Goal: Task Accomplishment & Management: Use online tool/utility

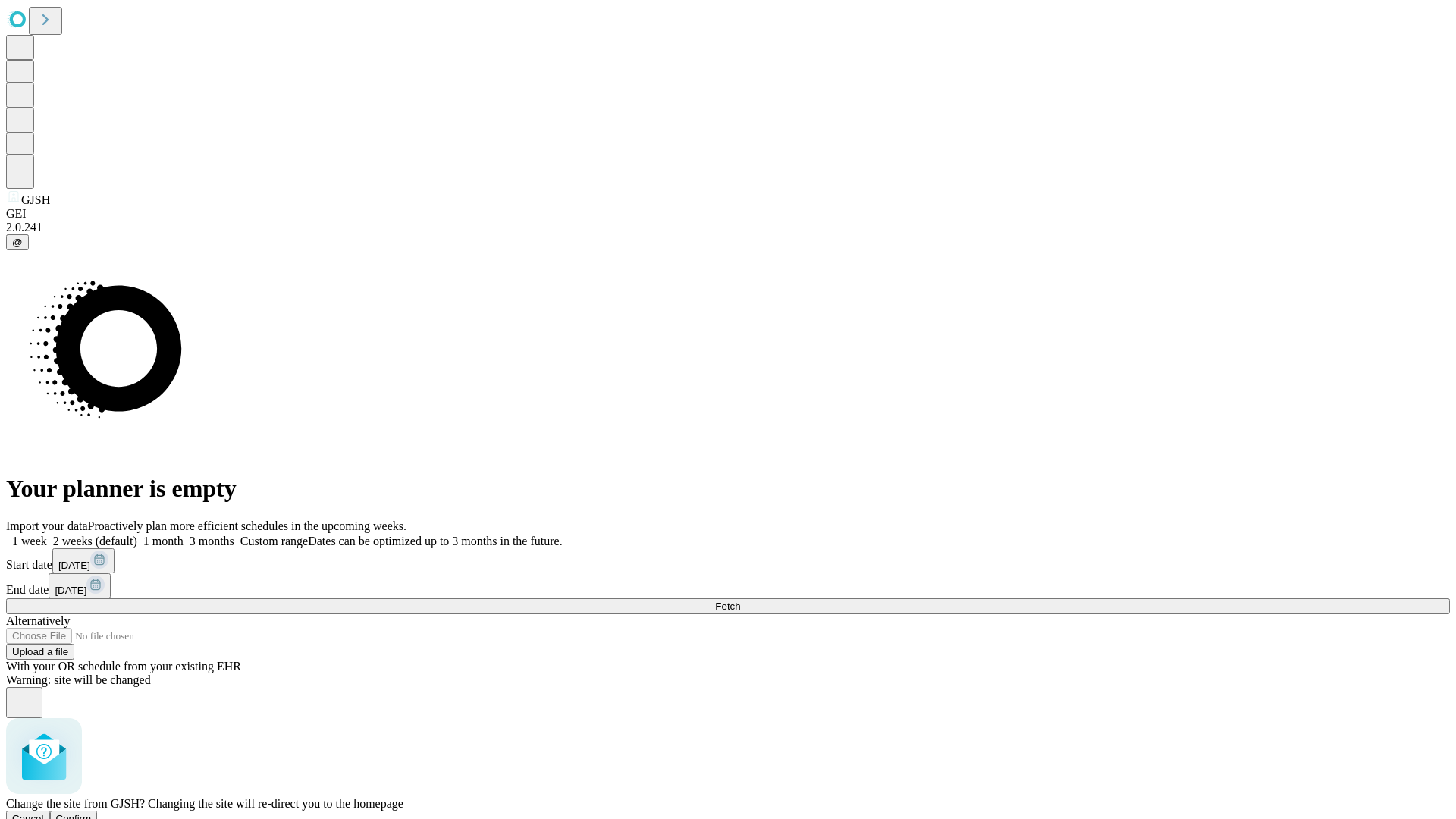
click at [92, 813] on span "Confirm" at bounding box center [74, 818] width 36 height 12
click at [137, 534] on label "2 weeks (default)" at bounding box center [92, 541] width 90 height 12
click at [740, 600] on span "Fetch" at bounding box center [727, 606] width 25 height 12
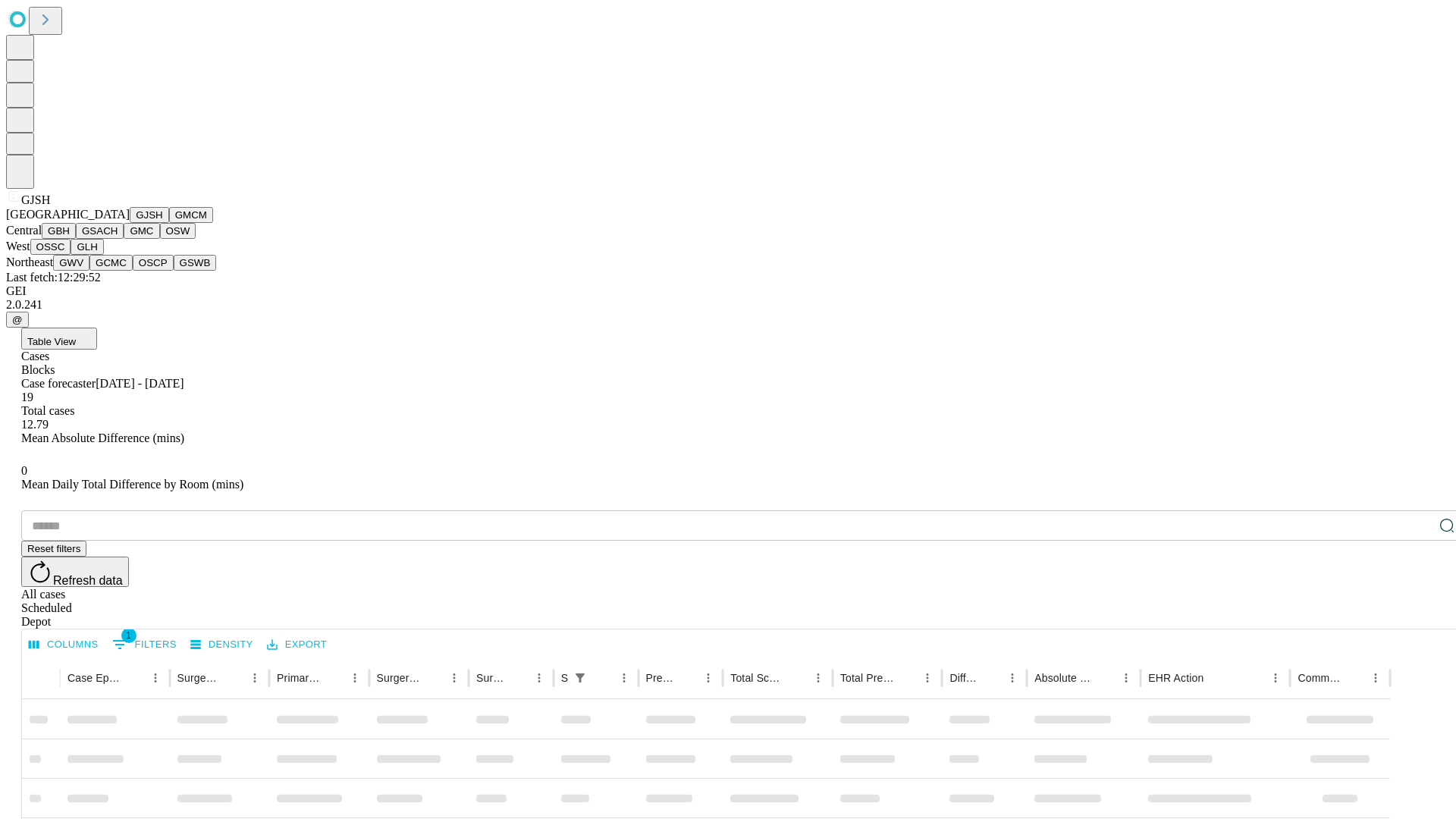
click at [170, 223] on button "GMCM" at bounding box center [191, 215] width 44 height 16
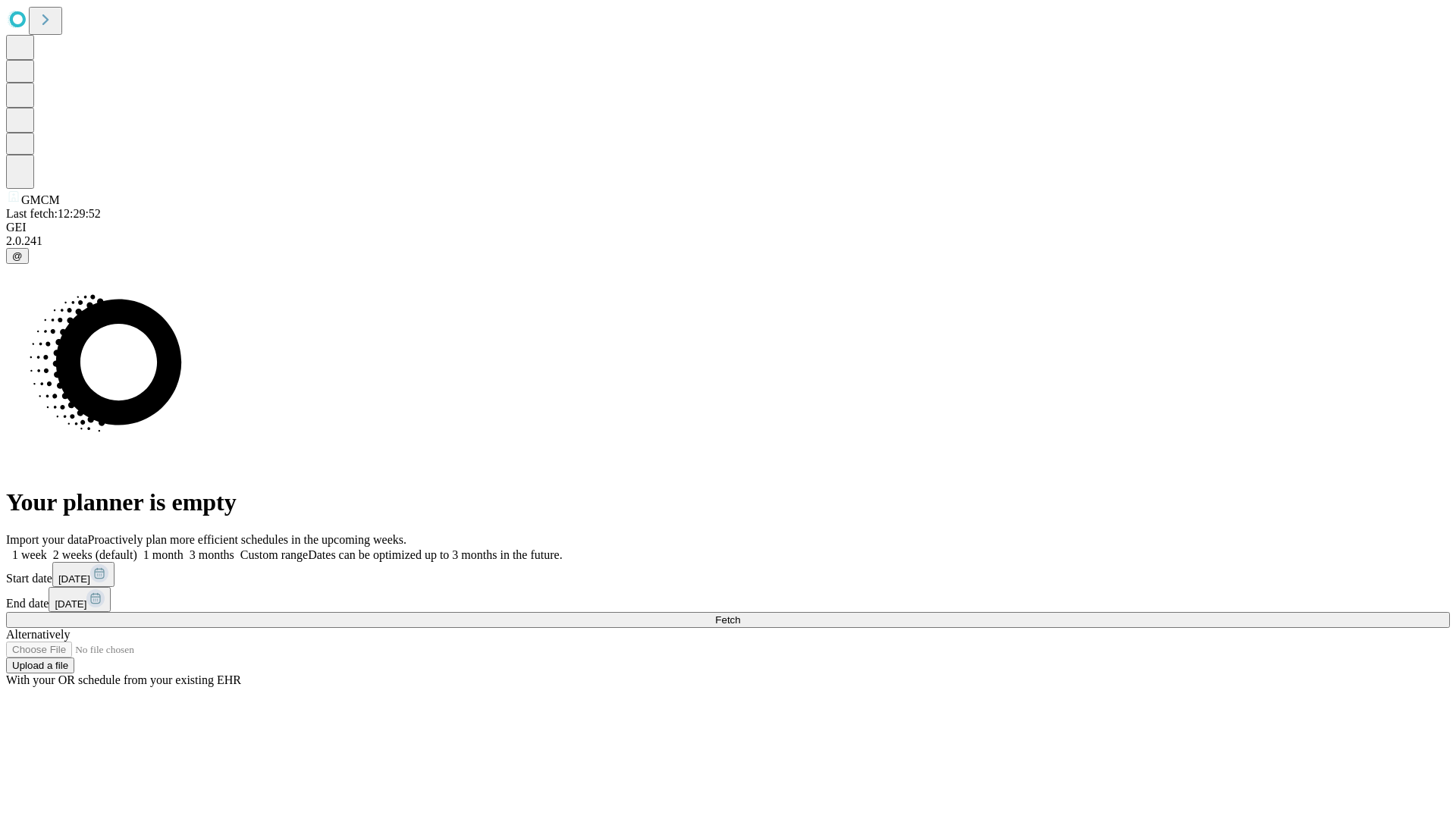
click at [137, 548] on label "2 weeks (default)" at bounding box center [92, 554] width 90 height 12
click at [740, 614] on span "Fetch" at bounding box center [727, 619] width 25 height 12
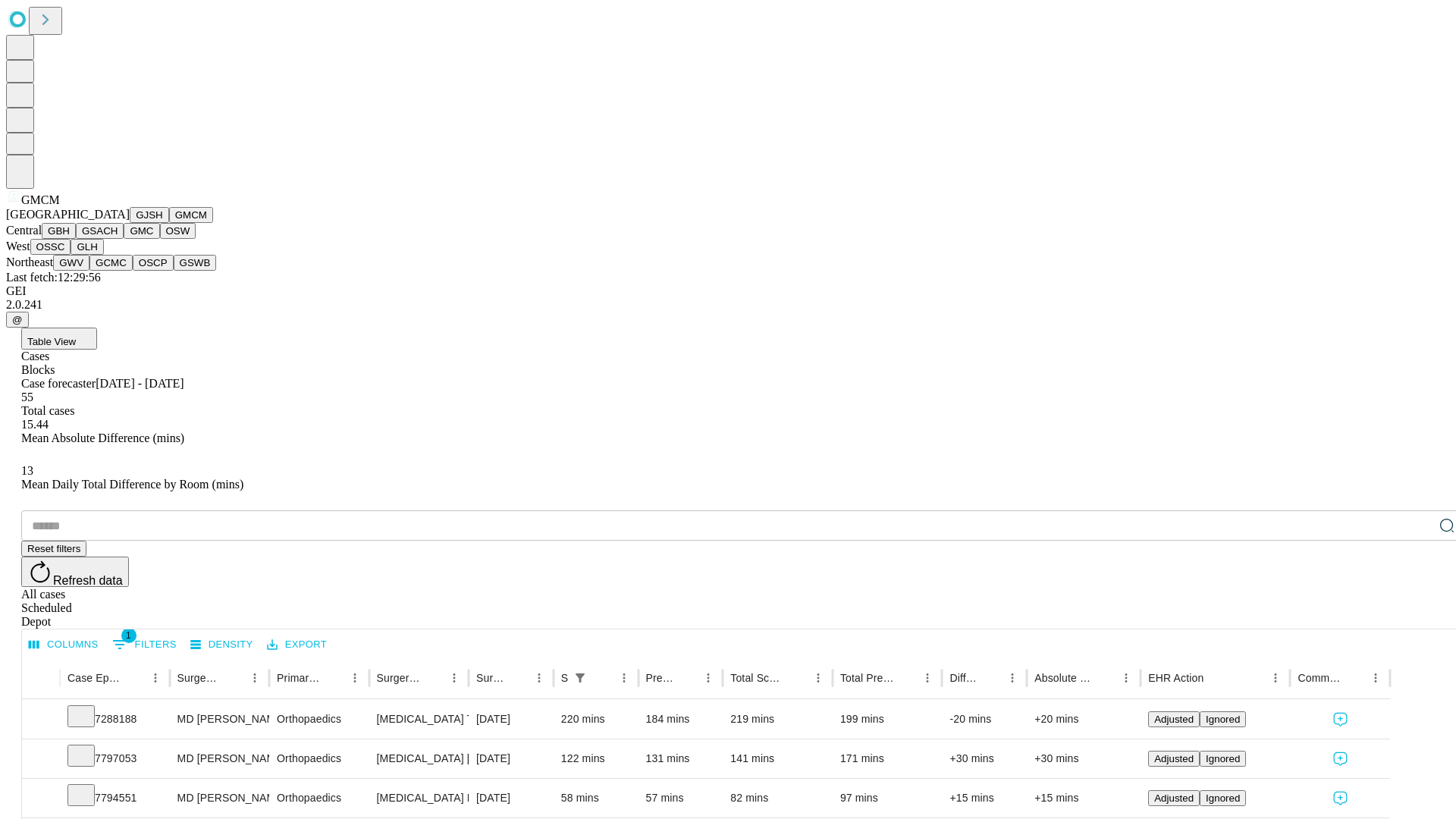
click at [76, 239] on button "GBH" at bounding box center [59, 231] width 34 height 16
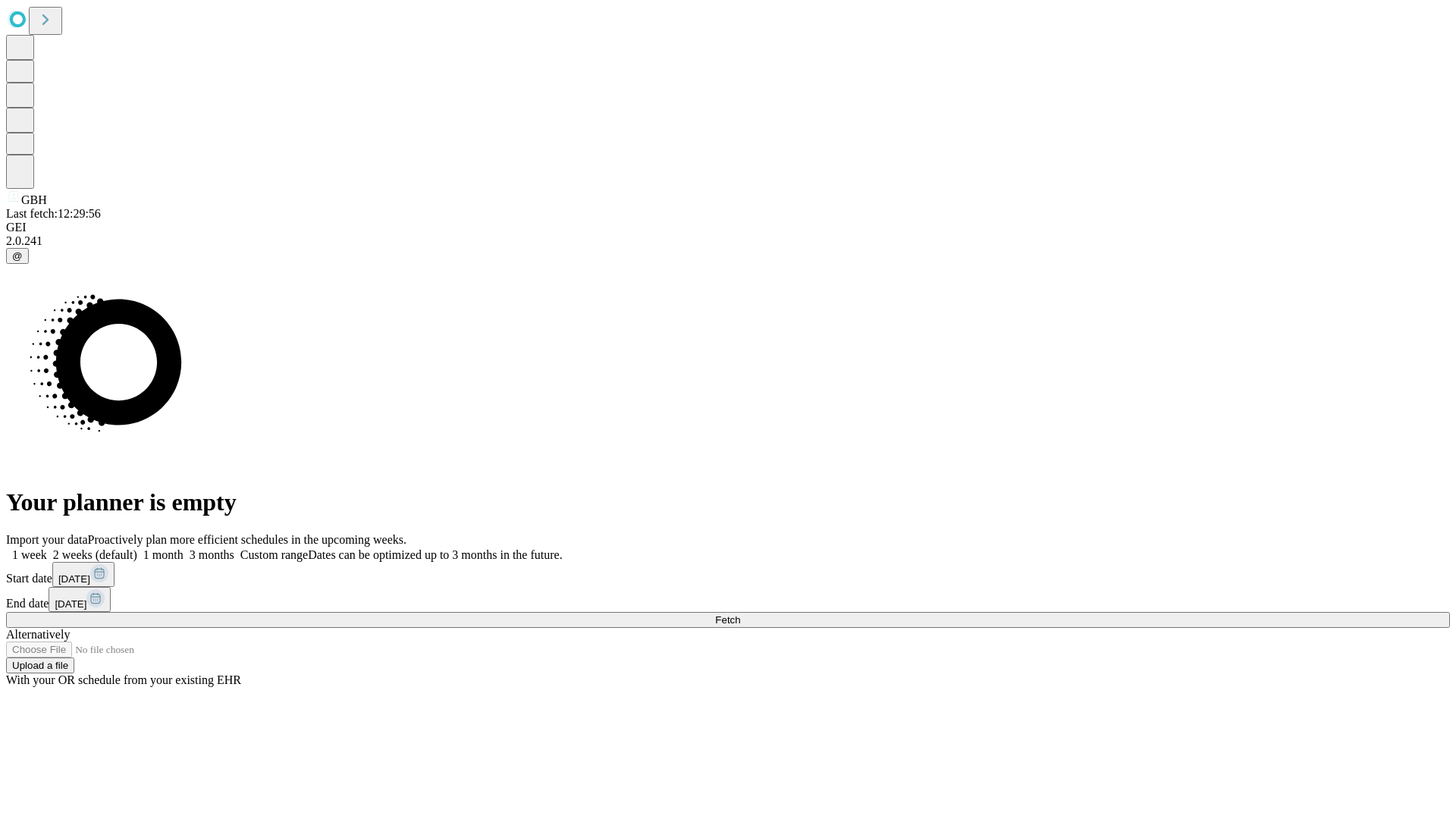
click at [137, 548] on label "2 weeks (default)" at bounding box center [92, 554] width 90 height 12
click at [740, 614] on span "Fetch" at bounding box center [727, 619] width 25 height 12
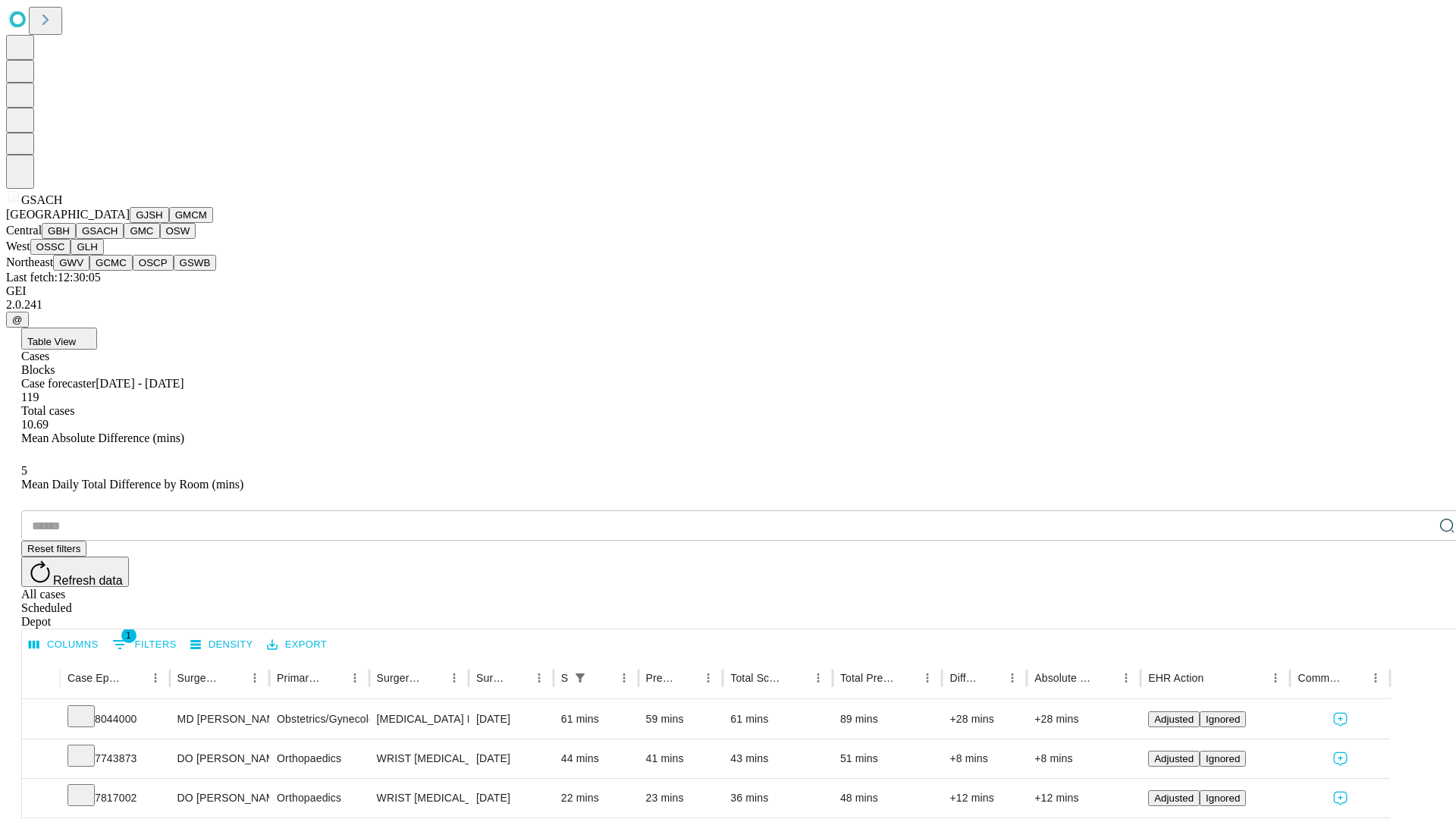
click at [124, 239] on button "GMC" at bounding box center [142, 231] width 36 height 16
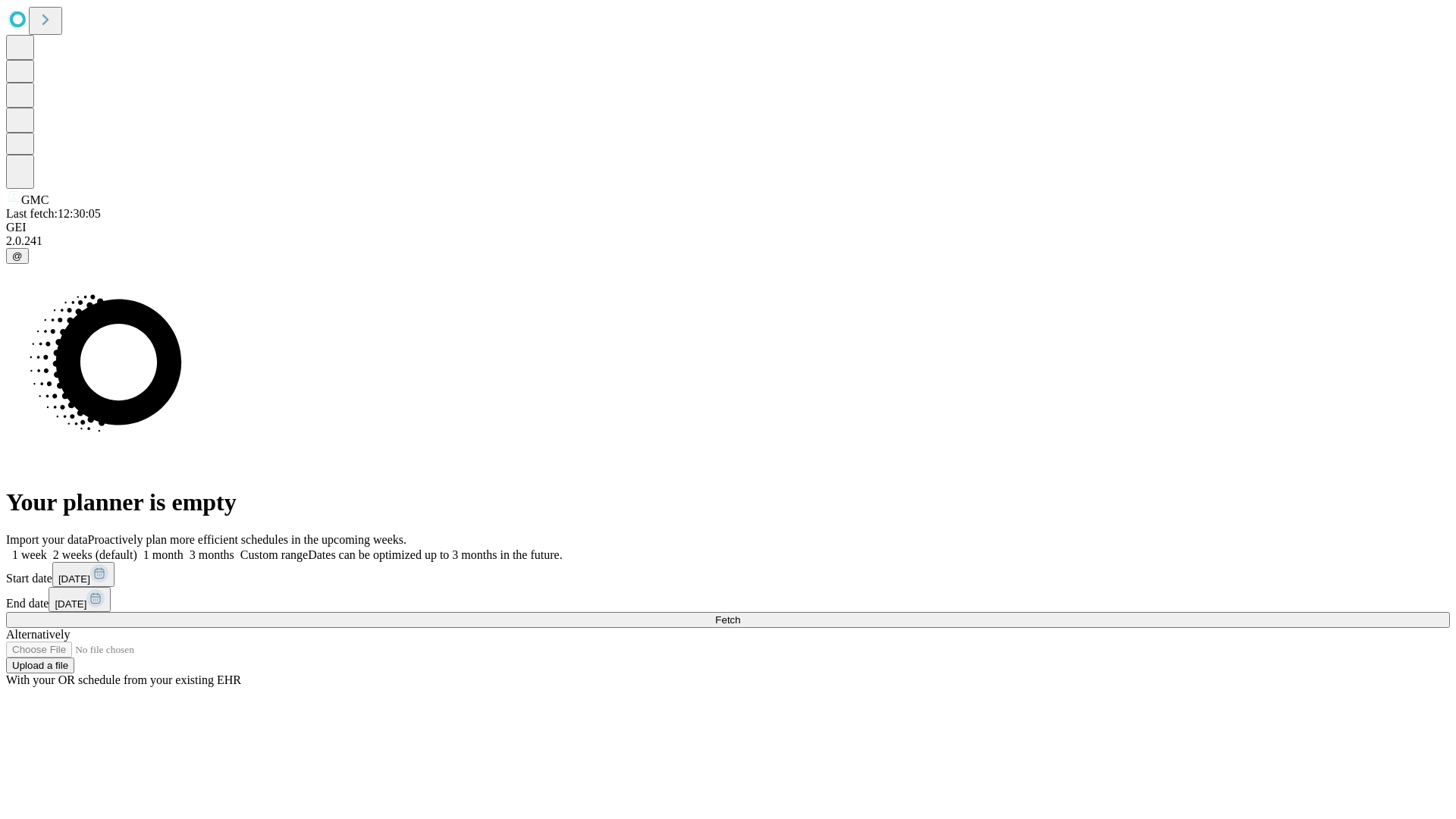
click at [137, 548] on label "2 weeks (default)" at bounding box center [92, 554] width 90 height 12
click at [740, 614] on span "Fetch" at bounding box center [727, 619] width 25 height 12
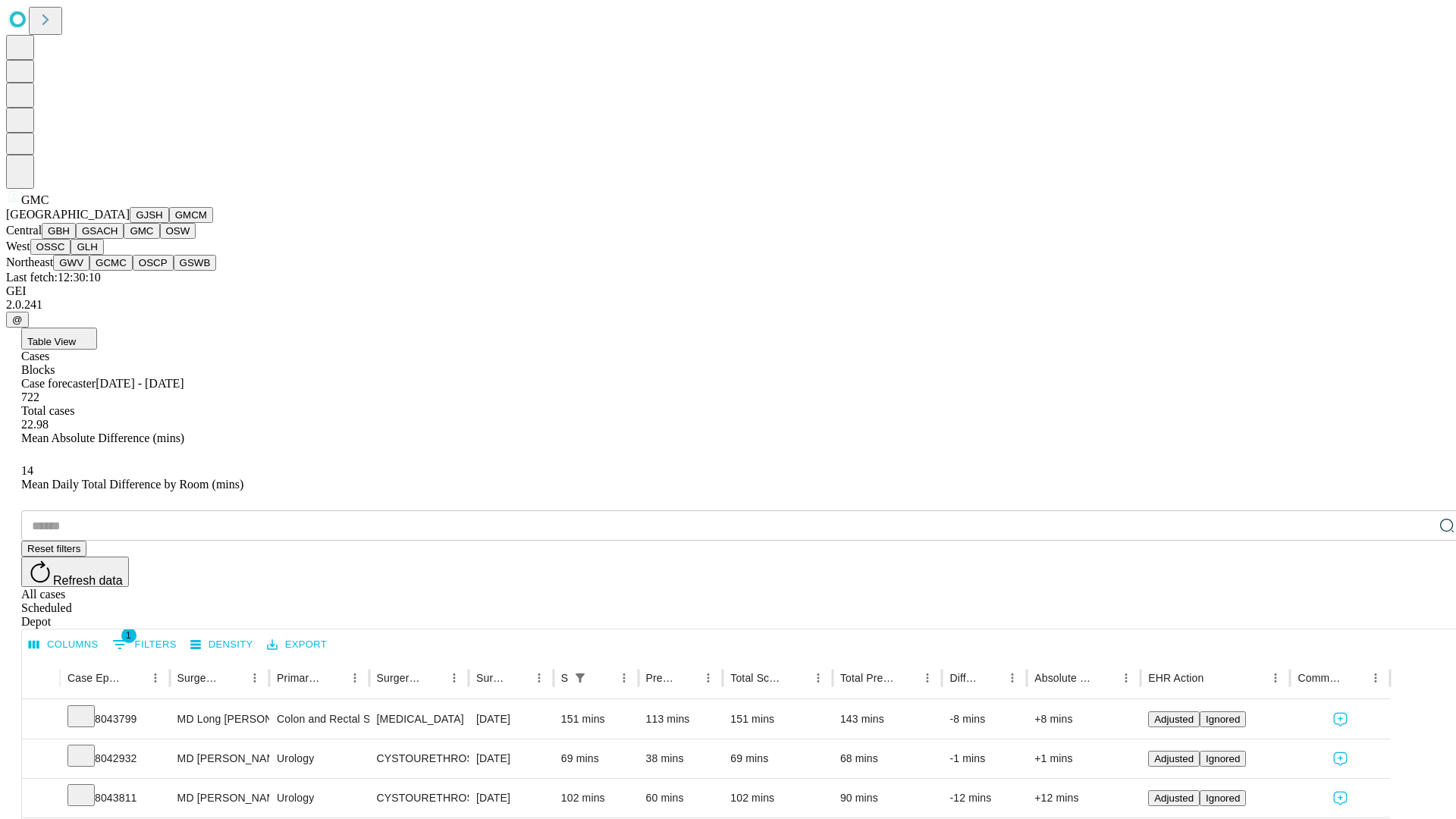
click at [160, 239] on button "OSW" at bounding box center [178, 231] width 37 height 16
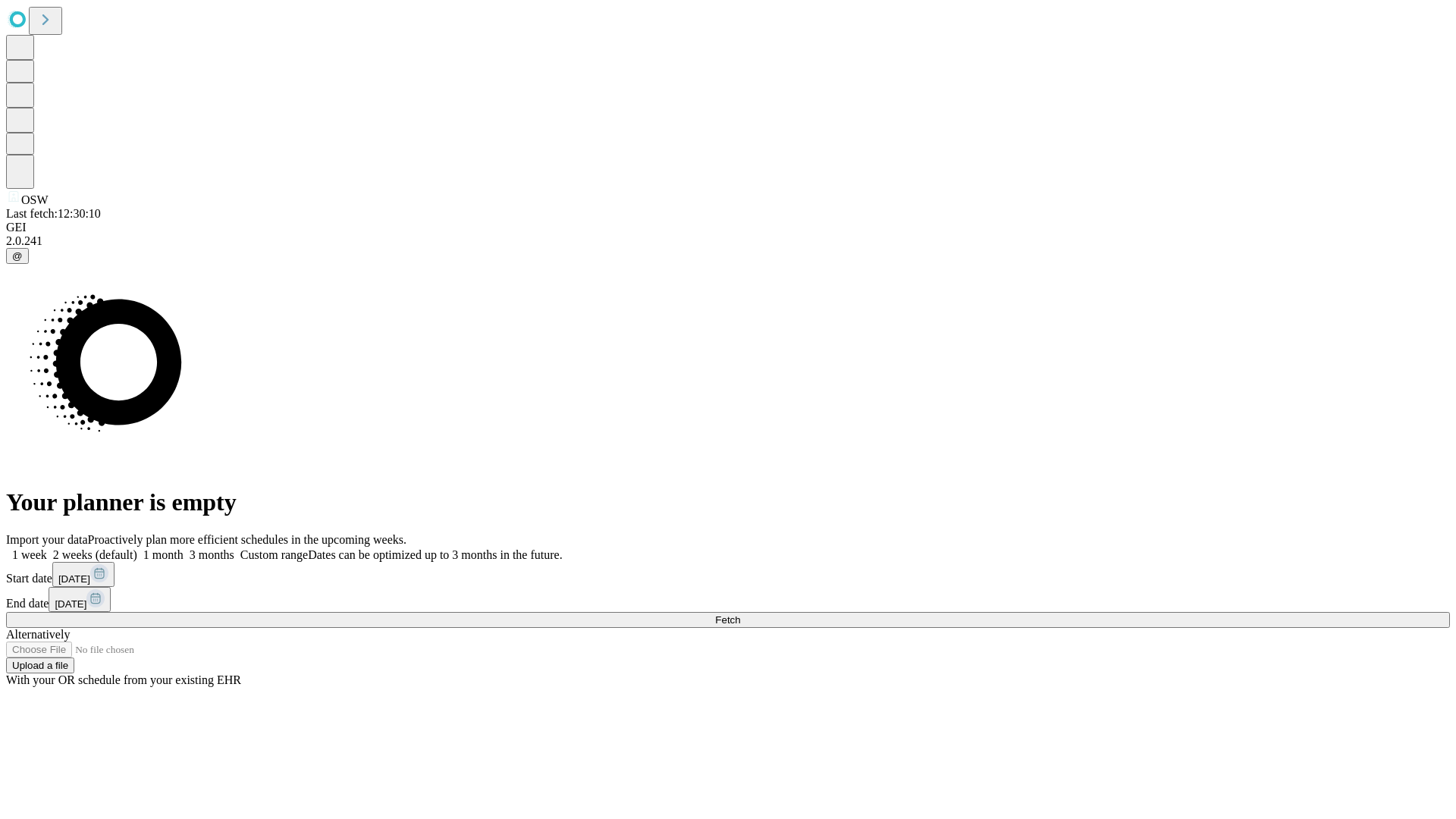
click at [137, 548] on label "2 weeks (default)" at bounding box center [92, 554] width 90 height 12
click at [740, 614] on span "Fetch" at bounding box center [727, 619] width 25 height 12
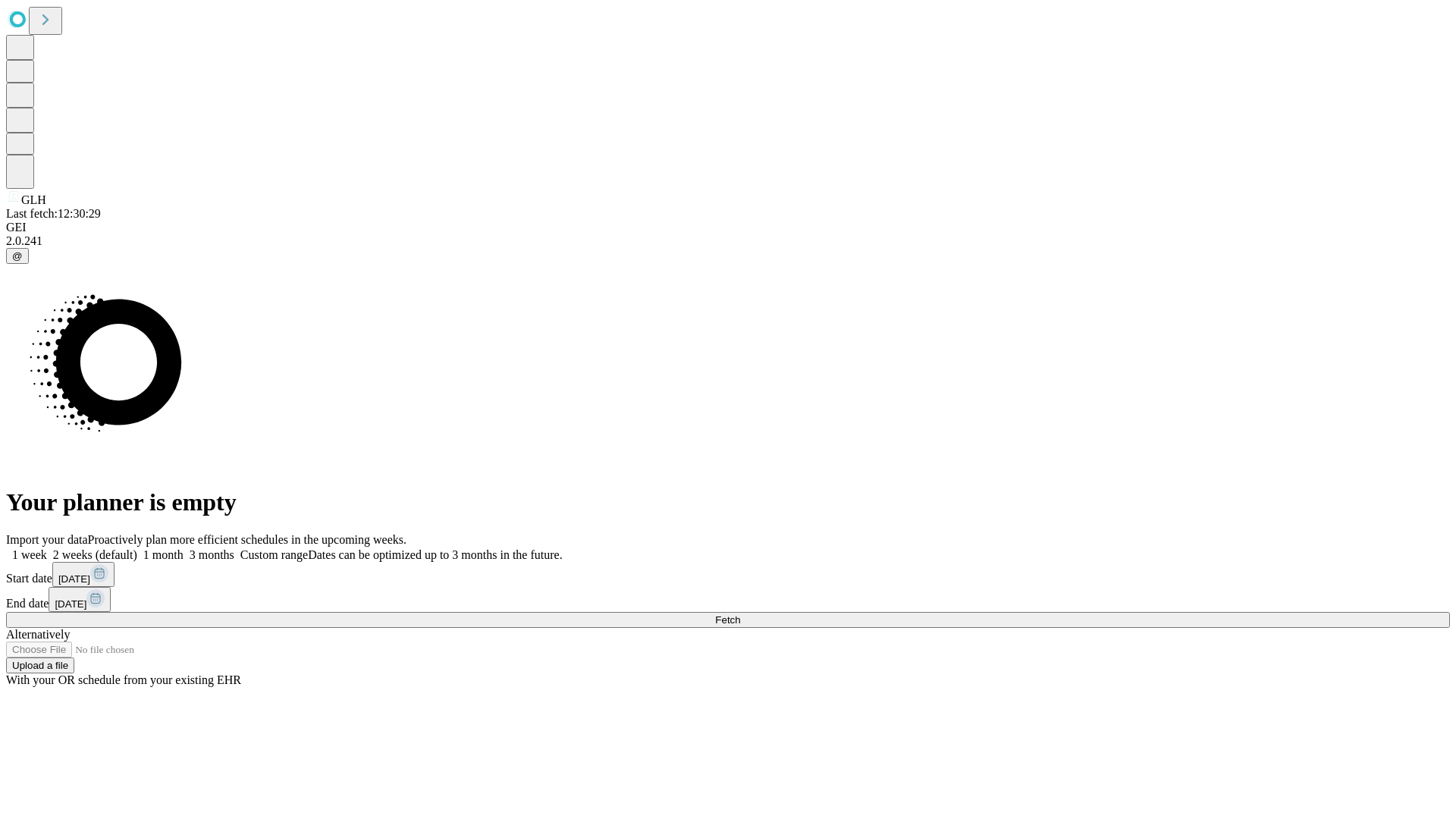
click at [137, 548] on label "2 weeks (default)" at bounding box center [92, 554] width 90 height 12
click at [740, 614] on span "Fetch" at bounding box center [727, 619] width 25 height 12
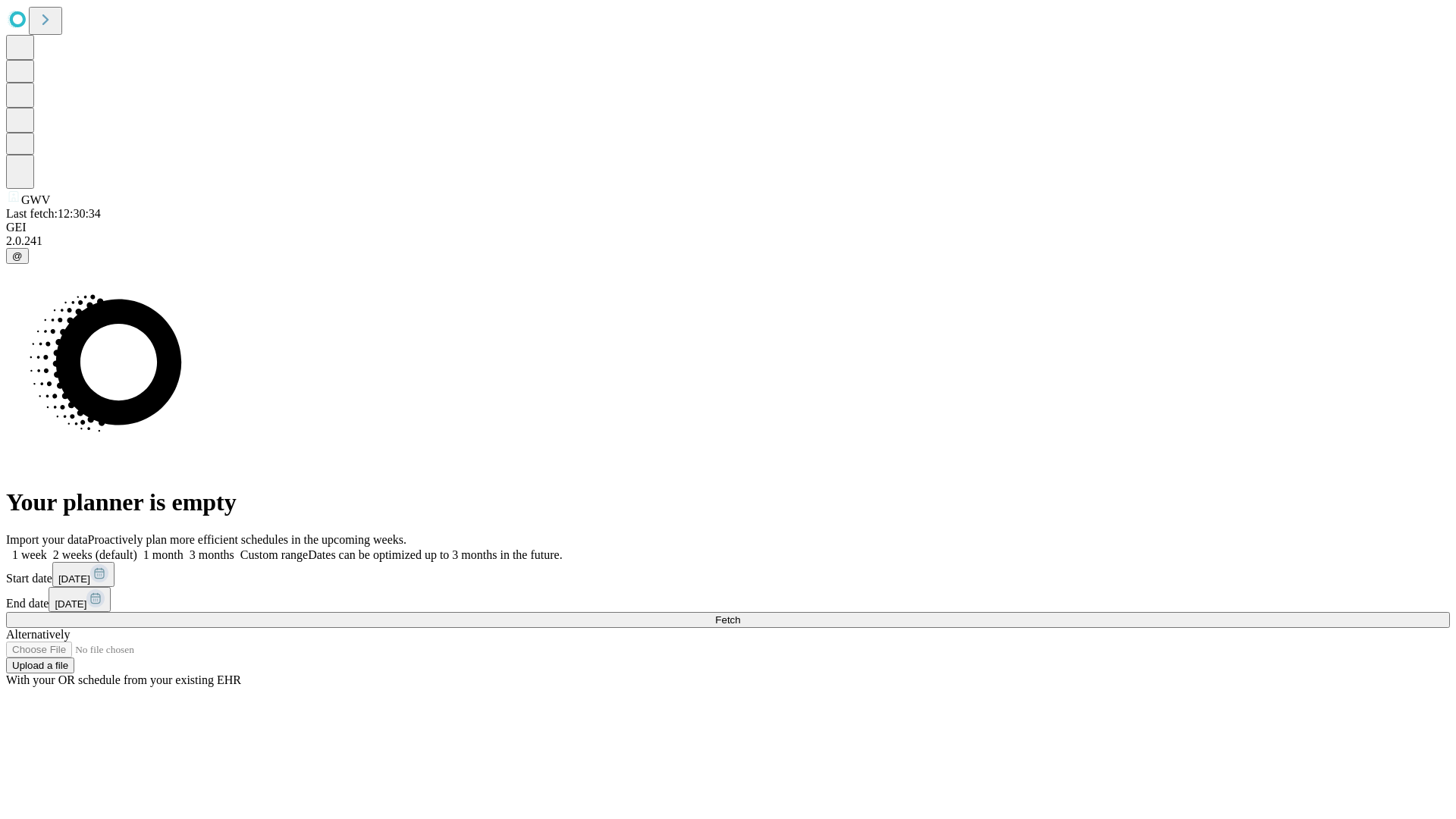
click at [137, 548] on label "2 weeks (default)" at bounding box center [92, 554] width 90 height 12
click at [740, 614] on span "Fetch" at bounding box center [727, 619] width 25 height 12
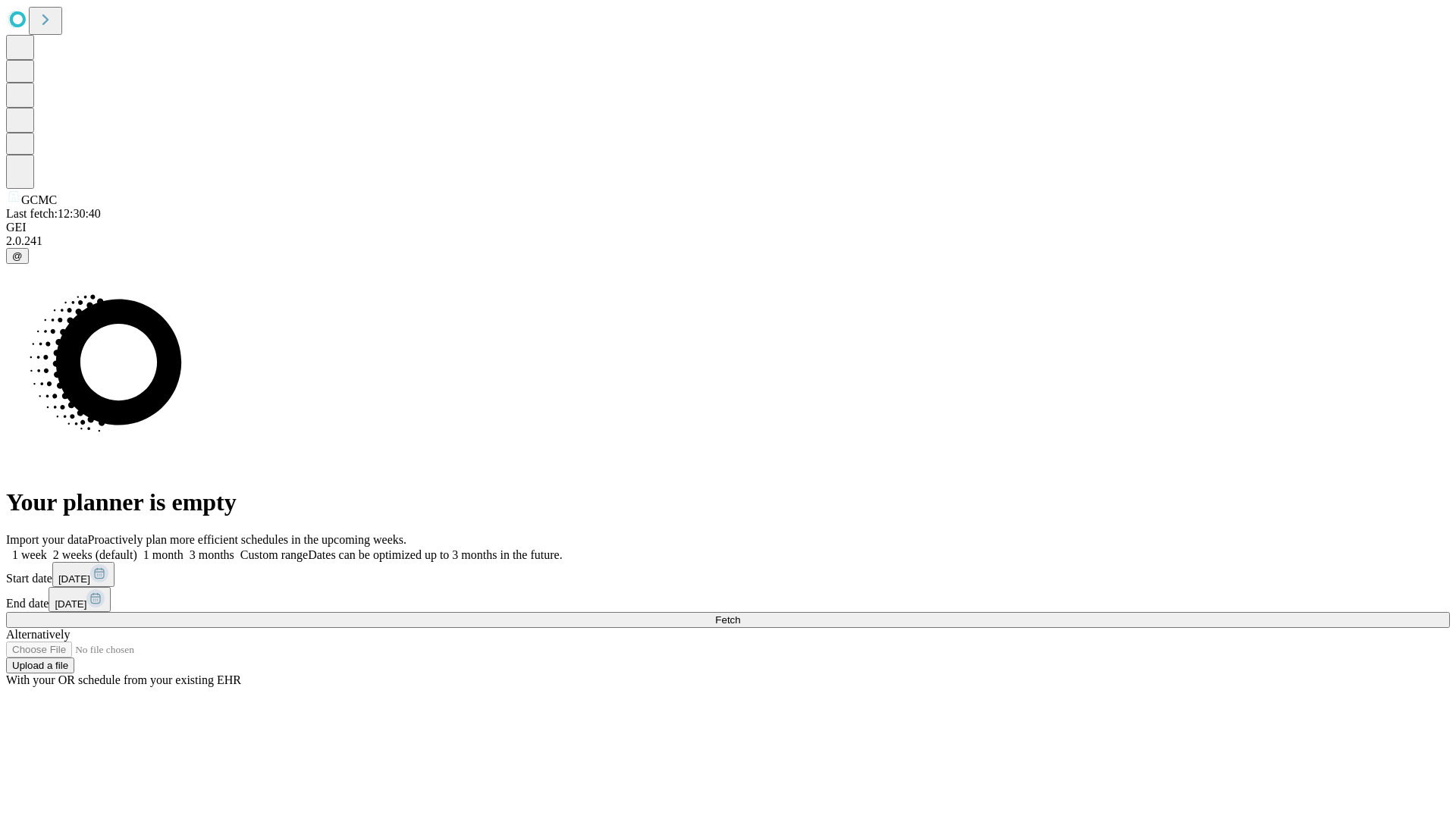
click at [137, 548] on label "2 weeks (default)" at bounding box center [92, 554] width 90 height 12
click at [740, 614] on span "Fetch" at bounding box center [727, 619] width 25 height 12
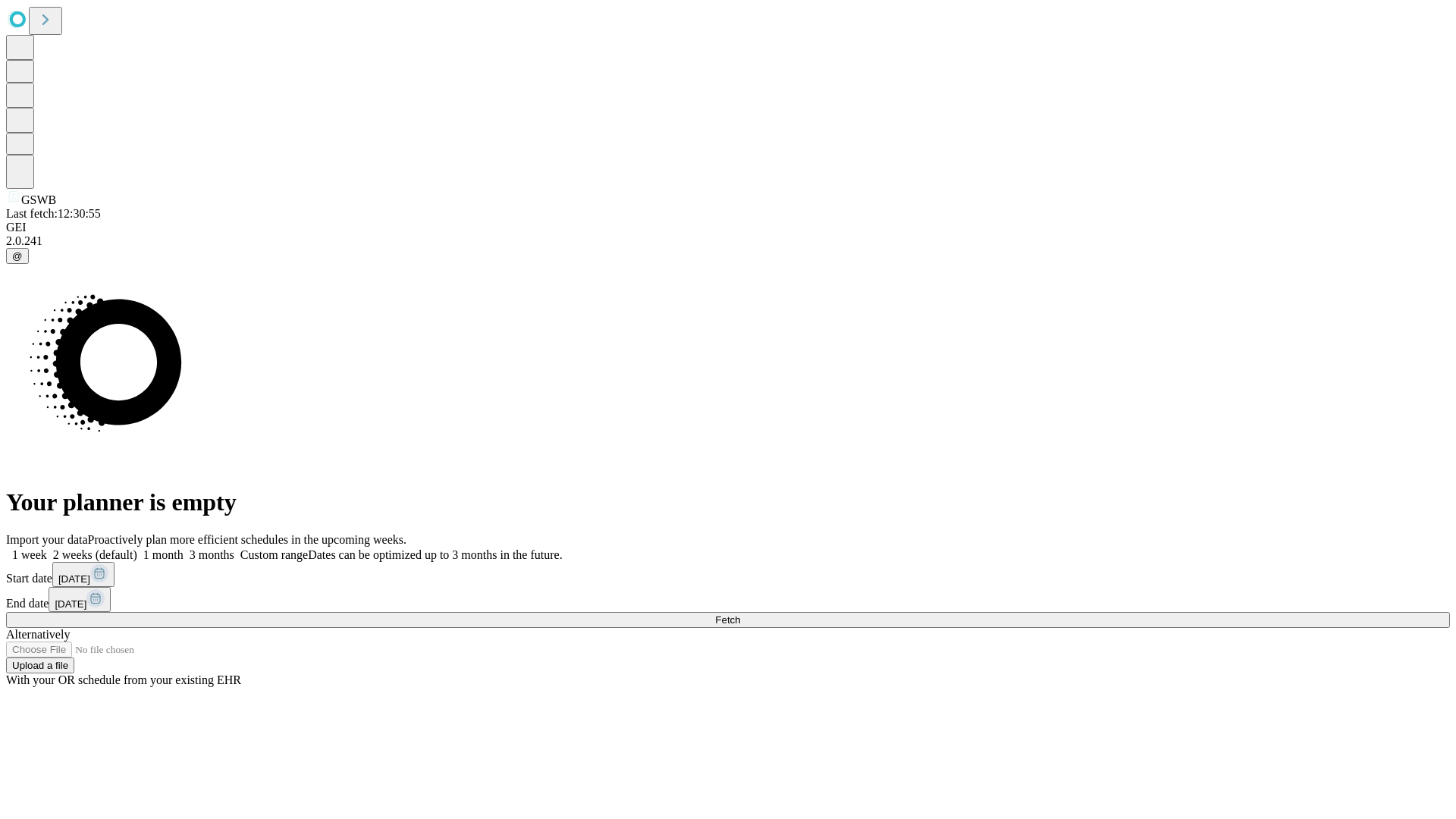
click at [137, 548] on label "2 weeks (default)" at bounding box center [92, 554] width 90 height 12
click at [740, 614] on span "Fetch" at bounding box center [727, 619] width 25 height 12
